Goal: Task Accomplishment & Management: Manage account settings

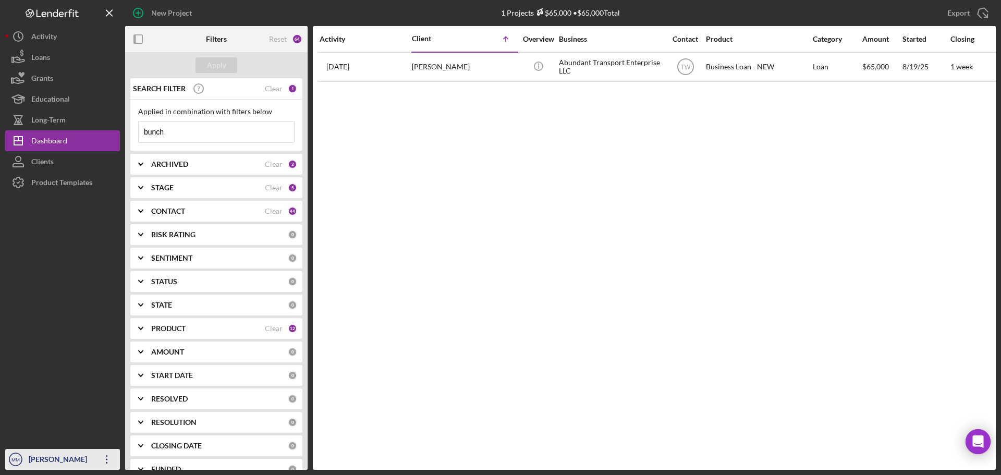
click at [109, 456] on icon "Icon/Overflow" at bounding box center [107, 459] width 26 height 26
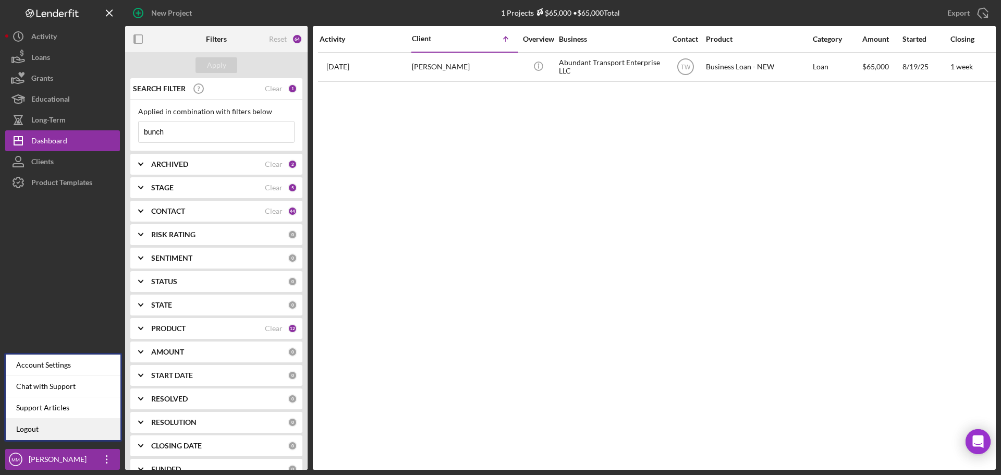
click at [68, 432] on link "Logout" at bounding box center [63, 429] width 115 height 21
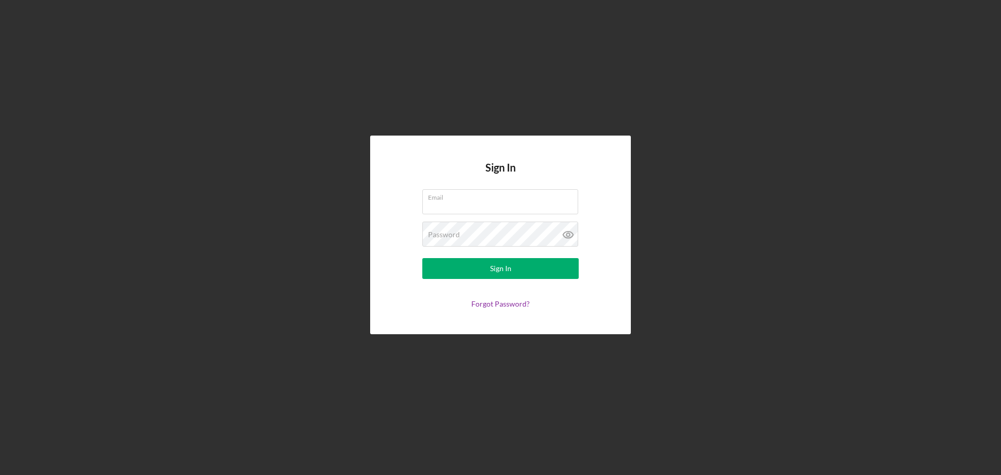
type input "[EMAIL_ADDRESS][DOMAIN_NAME]"
